Goal: Information Seeking & Learning: Learn about a topic

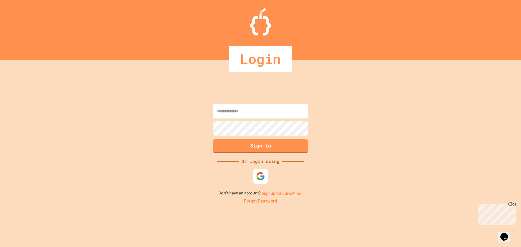
click at [261, 178] on img at bounding box center [260, 176] width 9 height 9
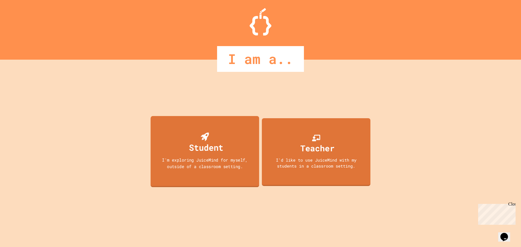
click at [214, 154] on div "Student I'm exploring JuiceMind for myself, outside of a classroom setting." at bounding box center [205, 151] width 109 height 71
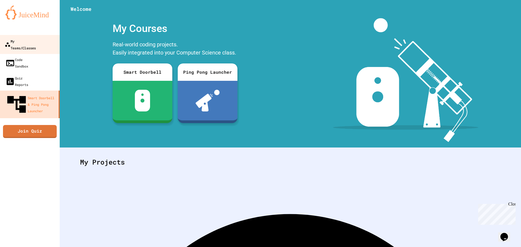
click at [36, 40] on div "My Teams/Classes" at bounding box center [20, 44] width 31 height 13
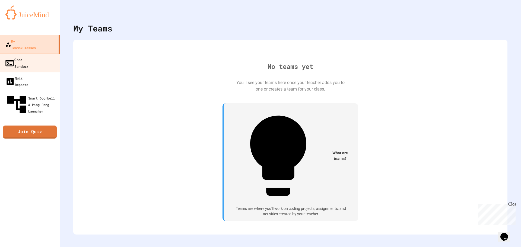
click at [28, 56] on div "Code Sandbox" at bounding box center [17, 62] width 24 height 13
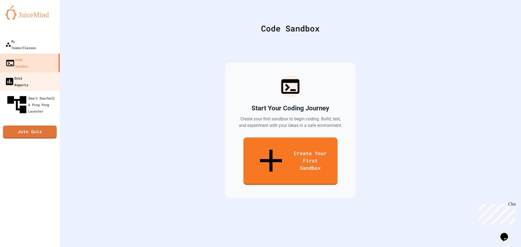
click at [44, 72] on link "Quiz Reports" at bounding box center [30, 81] width 62 height 19
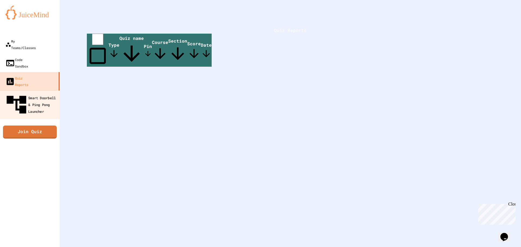
click at [43, 93] on div "Smart Doorbell & Ping Pong Launcher" at bounding box center [32, 105] width 54 height 24
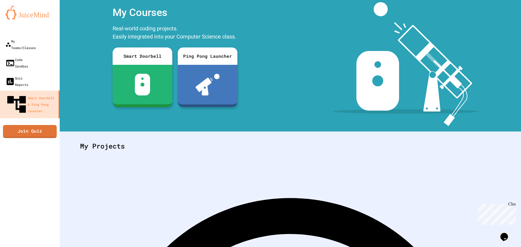
scroll to position [25, 0]
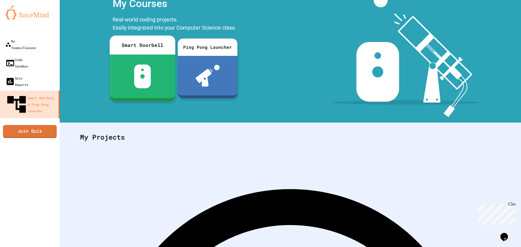
click at [135, 62] on div at bounding box center [143, 77] width 66 height 44
